Goal: Transaction & Acquisition: Purchase product/service

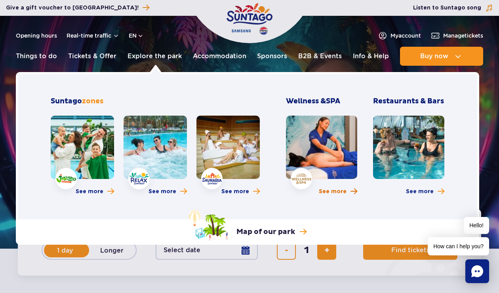
click at [355, 192] on span "More about Wellness & SPA" at bounding box center [354, 192] width 7 height 8
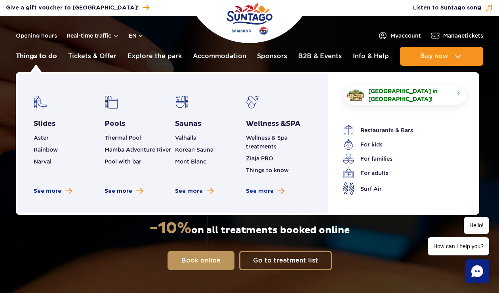
click at [49, 54] on link "Things to do" at bounding box center [36, 56] width 41 height 19
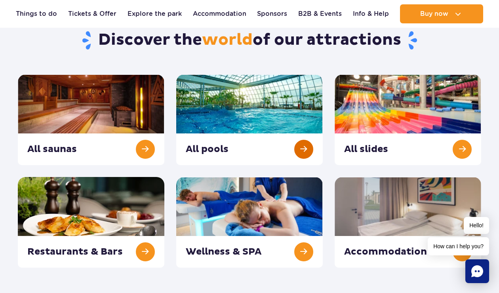
scroll to position [79, 0]
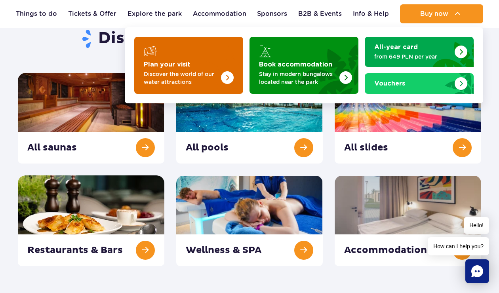
click at [220, 78] on p "Discover the world of our water attractions" at bounding box center [182, 78] width 77 height 16
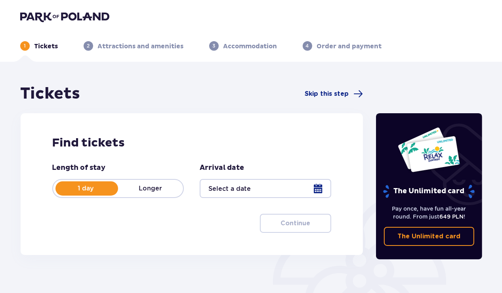
click at [296, 192] on div at bounding box center [266, 188] width 132 height 19
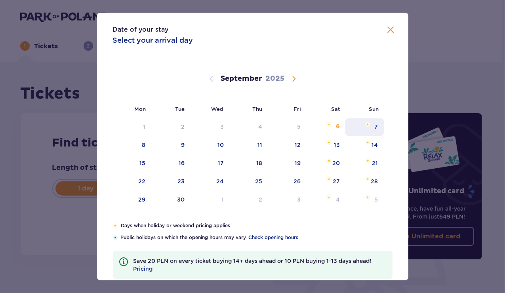
click at [372, 126] on div "7" at bounding box center [365, 127] width 38 height 17
type input "07.09.25"
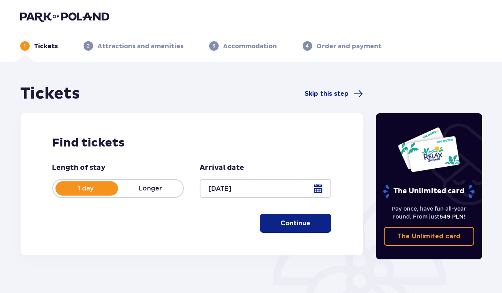
click at [299, 227] on p "Continue" at bounding box center [296, 223] width 30 height 9
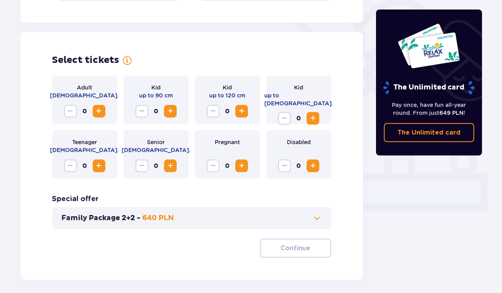
scroll to position [220, 0]
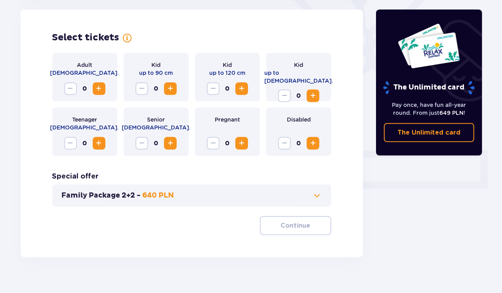
click at [97, 89] on span "Increase" at bounding box center [99, 89] width 10 height 10
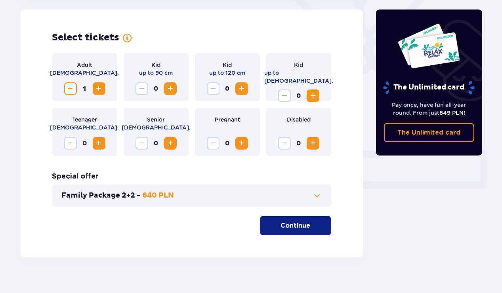
click at [245, 145] on span "Increase" at bounding box center [242, 144] width 10 height 10
click at [313, 192] on span at bounding box center [317, 196] width 10 height 10
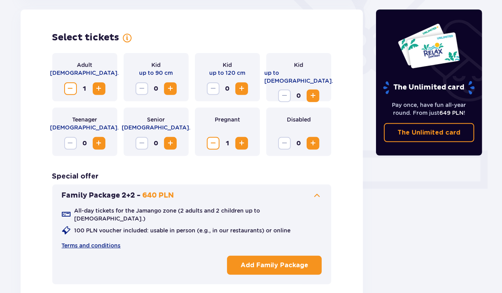
click at [317, 195] on span at bounding box center [317, 196] width 10 height 10
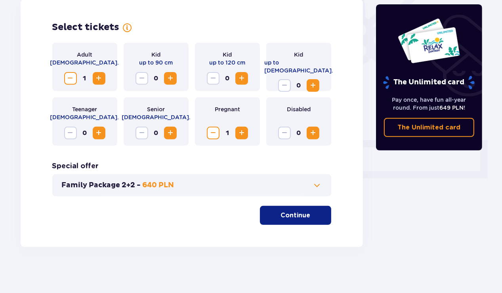
scroll to position [232, 0]
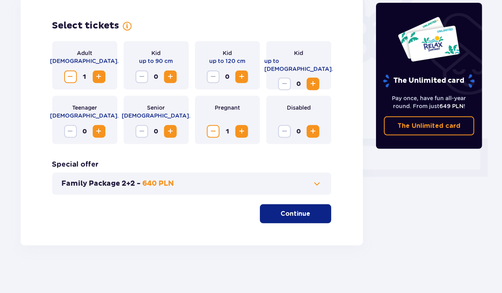
click at [298, 211] on p "Continue" at bounding box center [296, 214] width 30 height 9
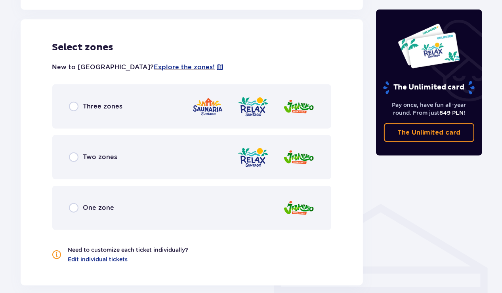
scroll to position [440, 0]
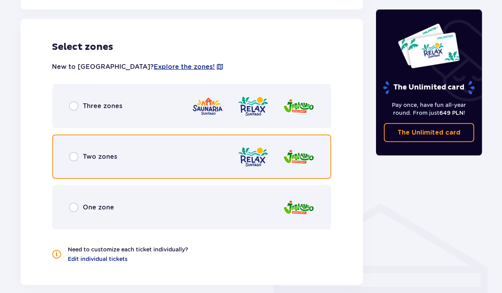
click at [74, 155] on input "radio" at bounding box center [74, 157] width 10 height 10
radio input "true"
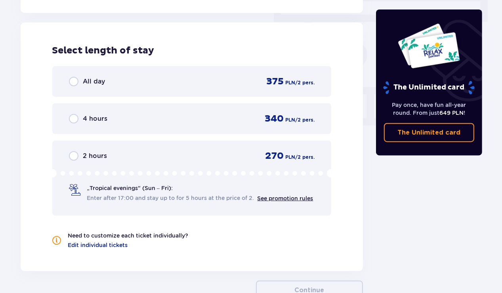
scroll to position [716, 0]
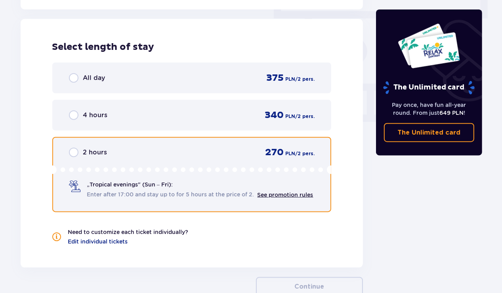
click at [73, 152] on input "radio" at bounding box center [74, 153] width 10 height 10
radio input "true"
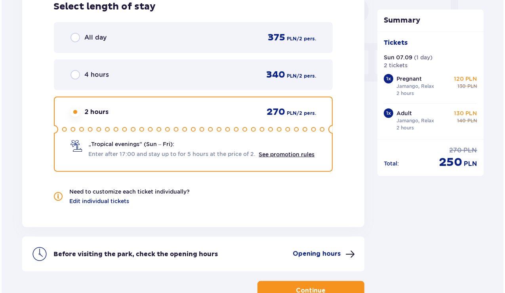
scroll to position [804, 0]
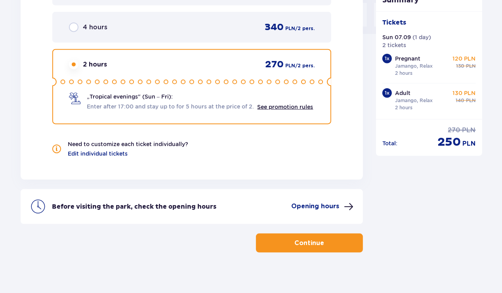
click at [317, 205] on p "Opening hours" at bounding box center [315, 206] width 48 height 9
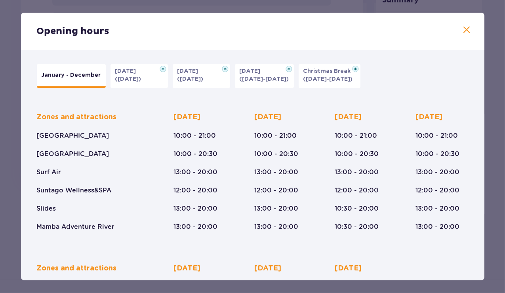
click at [463, 32] on span at bounding box center [468, 30] width 10 height 10
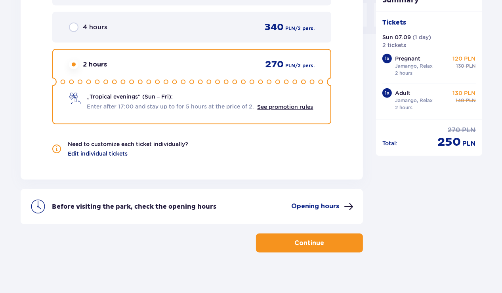
click at [89, 153] on span "Edit individual tickets" at bounding box center [98, 154] width 60 height 8
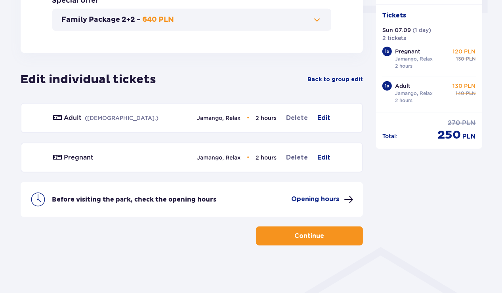
scroll to position [396, 0]
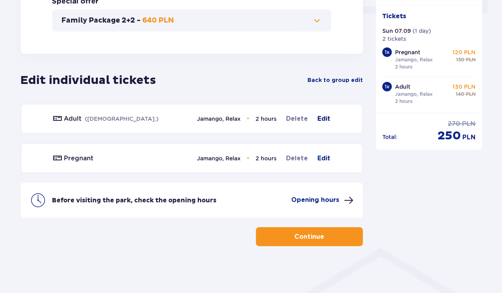
click at [319, 119] on span "Edit" at bounding box center [323, 119] width 13 height 10
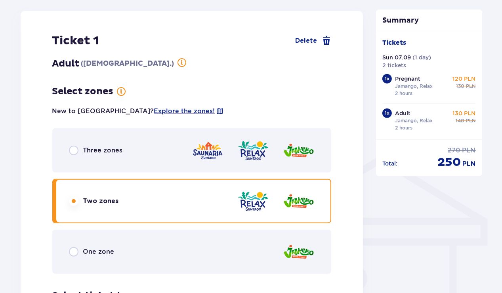
scroll to position [490, 0]
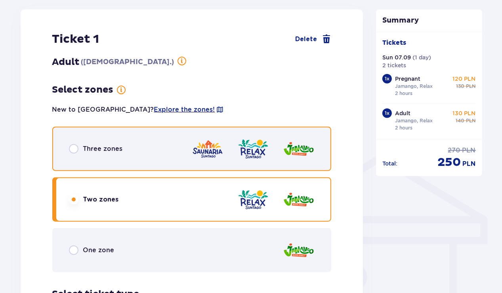
click at [72, 147] on input "radio" at bounding box center [74, 149] width 10 height 10
radio input "true"
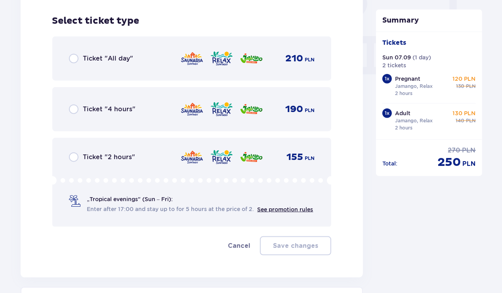
scroll to position [769, 0]
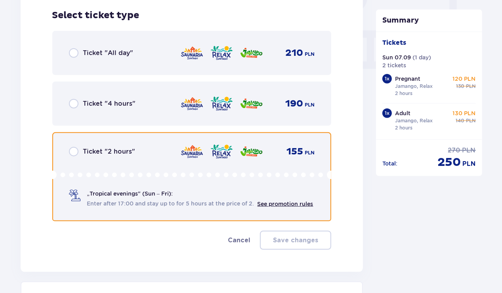
click at [73, 151] on input "radio" at bounding box center [74, 152] width 10 height 10
radio input "true"
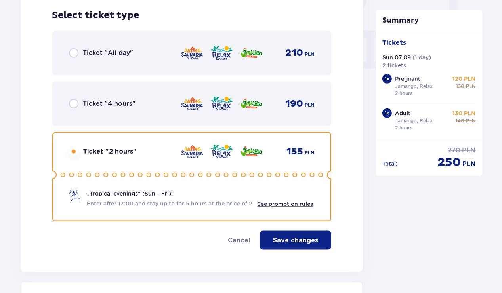
click at [281, 241] on p "Save changes" at bounding box center [295, 240] width 45 height 9
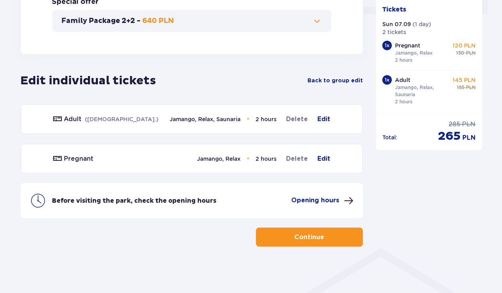
scroll to position [396, 0]
click at [325, 157] on span "Edit" at bounding box center [323, 159] width 13 height 10
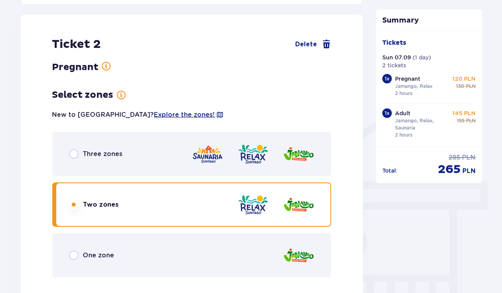
scroll to position [529, 0]
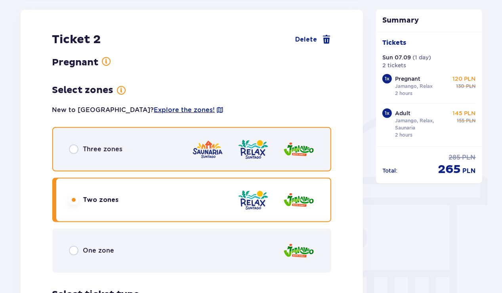
click at [76, 149] on input "radio" at bounding box center [74, 150] width 10 height 10
radio input "true"
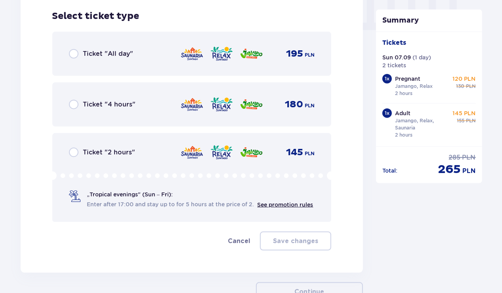
scroll to position [808, 0]
click at [78, 150] on div "Ticket "2 hours"" at bounding box center [102, 152] width 67 height 10
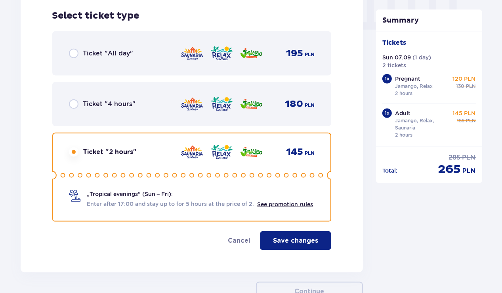
click at [306, 239] on p "Save changes" at bounding box center [295, 241] width 45 height 9
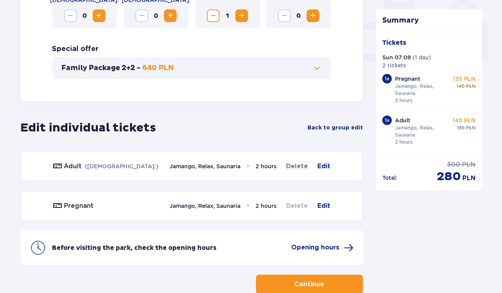
scroll to position [364, 0]
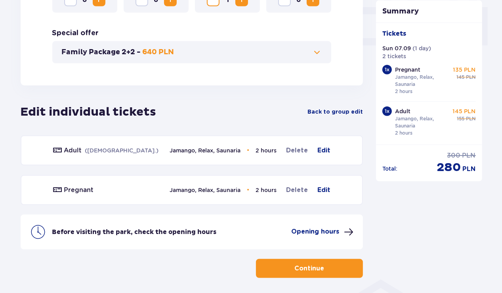
click at [302, 270] on p "Continue" at bounding box center [310, 268] width 30 height 9
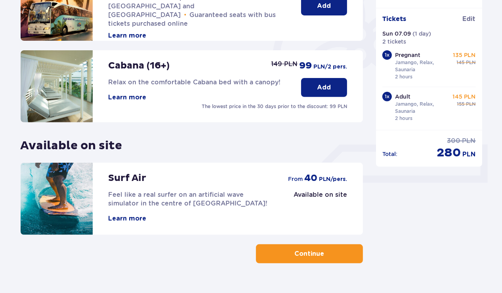
scroll to position [244, 0]
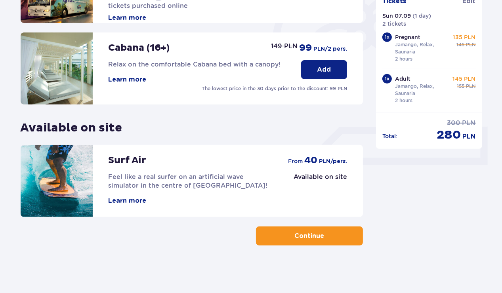
click at [307, 237] on p "Continue" at bounding box center [310, 236] width 30 height 9
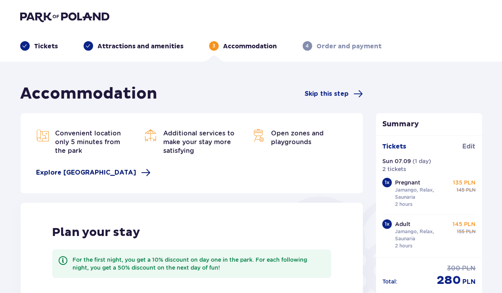
click at [98, 170] on span "Explore Suntago Village" at bounding box center [86, 172] width 100 height 9
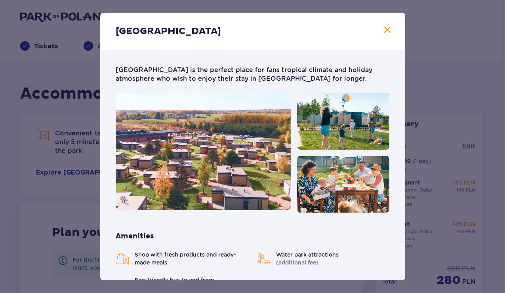
click at [386, 30] on span at bounding box center [388, 30] width 10 height 10
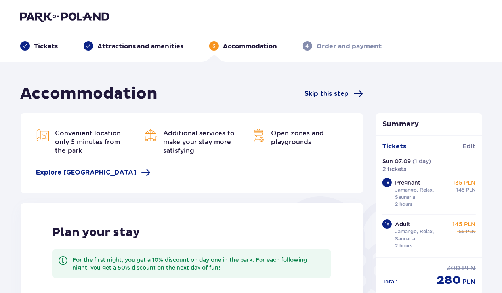
click at [323, 94] on span "Skip this step" at bounding box center [327, 94] width 44 height 9
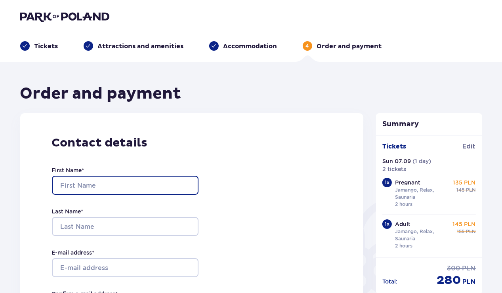
click at [137, 186] on input "First Name *" at bounding box center [125, 185] width 147 height 19
type input "sergio"
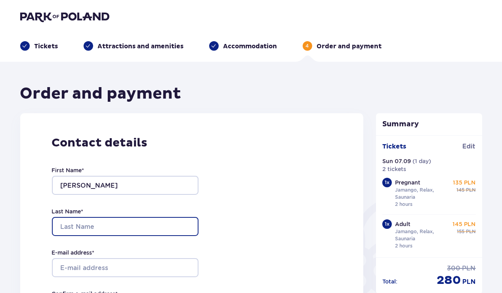
click at [54, 230] on input "Last Name *" at bounding box center [125, 226] width 147 height 19
type input "guerrero"
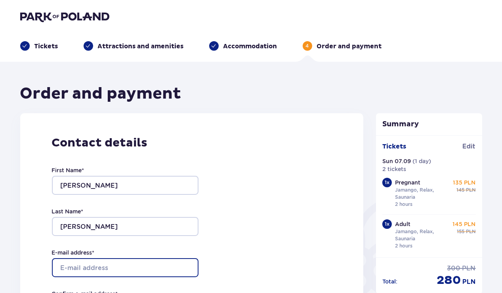
click at [86, 264] on input "E-mail address *" at bounding box center [125, 267] width 147 height 19
type input "[EMAIL_ADDRESS][DOMAIN_NAME]"
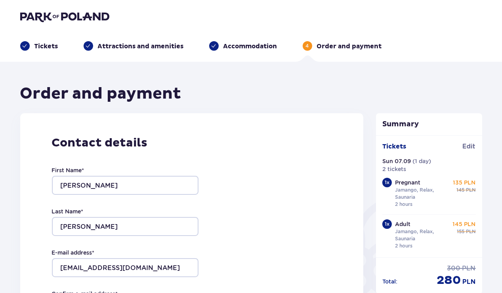
type input "[EMAIL_ADDRESS][DOMAIN_NAME]"
type input "+34672114922"
click at [294, 184] on div "Contact details First Name * sergio Last Name * guerrero E-mail address * sergi…" at bounding box center [192, 279] width 344 height 333
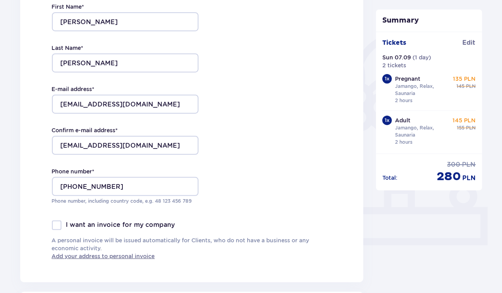
scroll to position [174, 0]
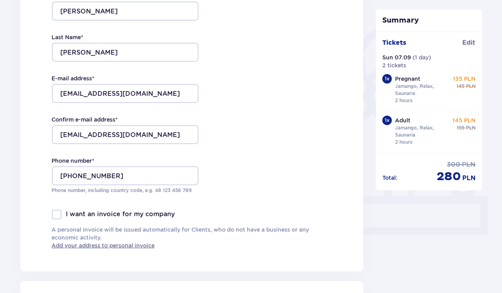
click at [55, 214] on div at bounding box center [57, 215] width 10 height 10
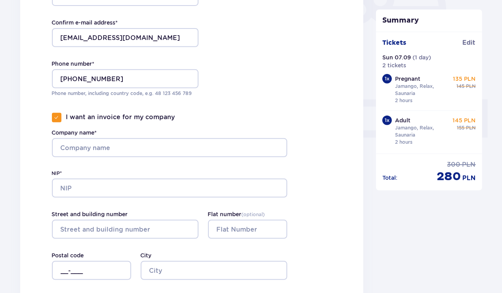
scroll to position [270, 0]
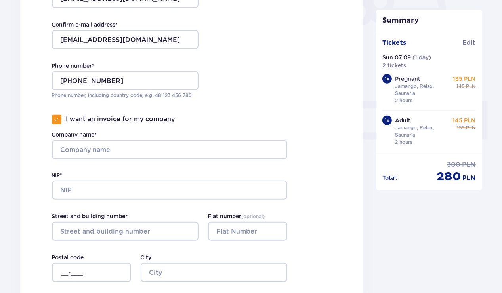
click at [58, 119] on span at bounding box center [56, 119] width 5 height 5
checkbox input "false"
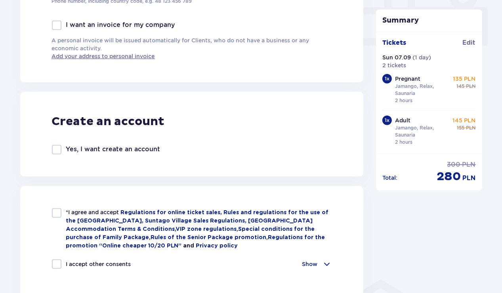
scroll to position [365, 0]
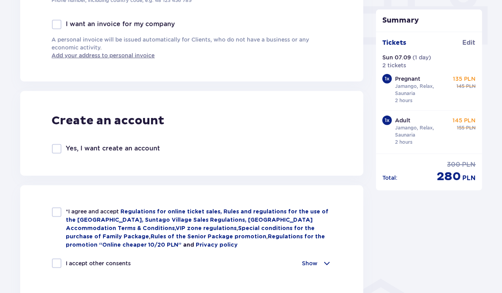
click at [55, 147] on div at bounding box center [57, 149] width 10 height 10
checkbox input "true"
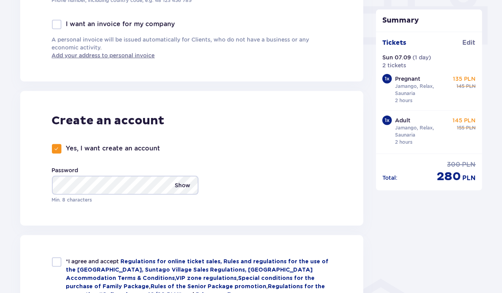
click at [186, 185] on p "Show" at bounding box center [182, 185] width 15 height 19
click at [186, 185] on p "Hide" at bounding box center [184, 185] width 13 height 19
click at [58, 260] on div at bounding box center [57, 263] width 10 height 10
checkbox input "true"
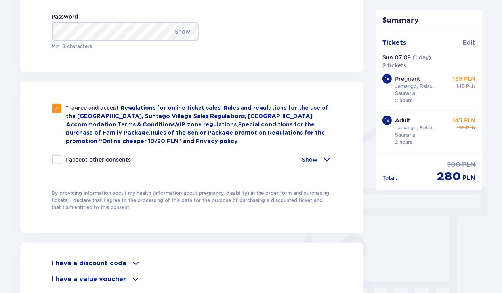
scroll to position [523, 0]
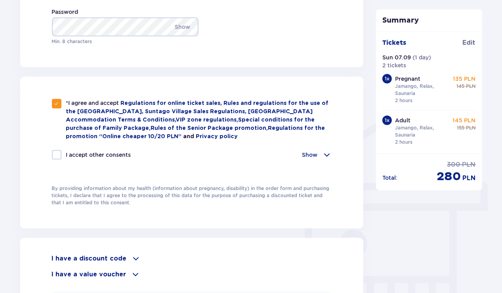
click at [55, 154] on div at bounding box center [57, 155] width 10 height 10
checkbox input "true"
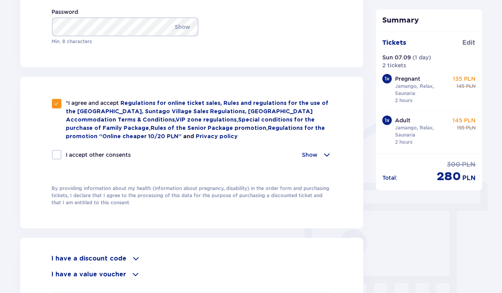
checkbox input "true"
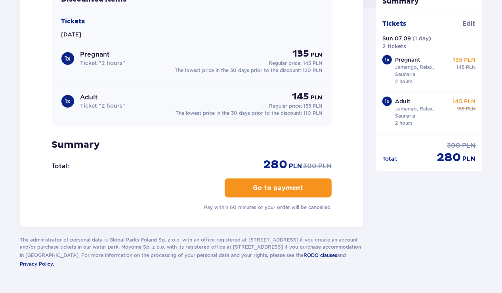
scroll to position [849, 0]
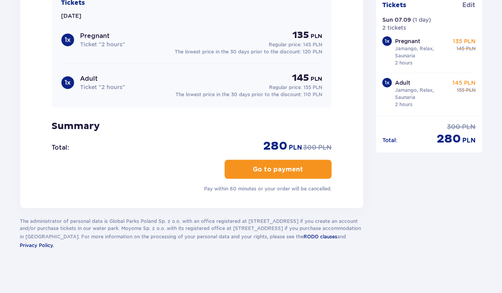
click at [260, 171] on p "Go to payment" at bounding box center [278, 169] width 50 height 9
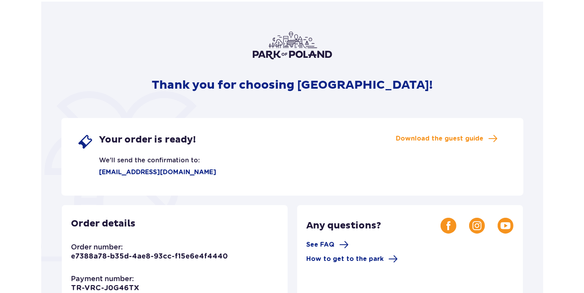
scroll to position [48, 0]
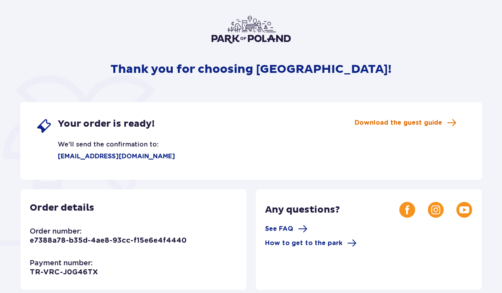
click at [414, 123] on span "Download the guest guide" at bounding box center [399, 123] width 88 height 9
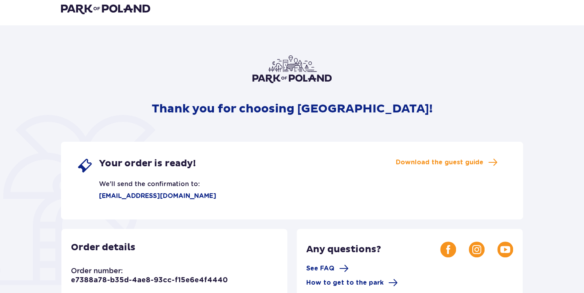
scroll to position [0, 0]
